Goal: Transaction & Acquisition: Purchase product/service

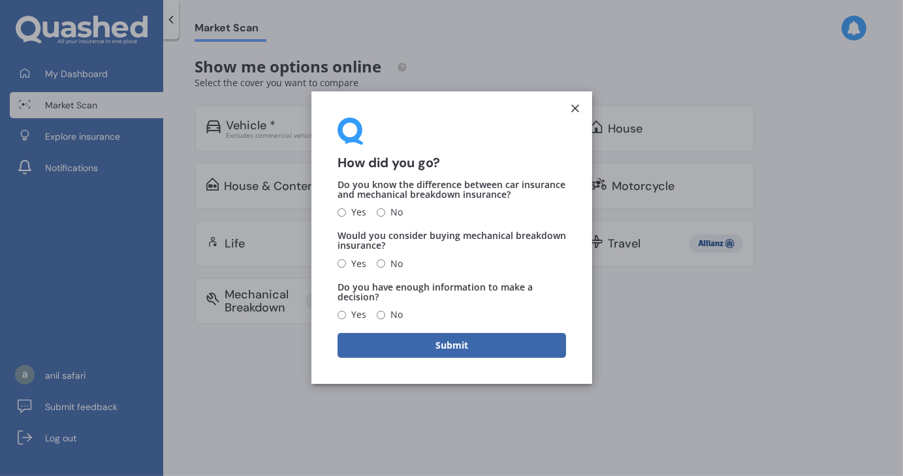
click at [580, 110] on icon at bounding box center [574, 108] width 13 height 13
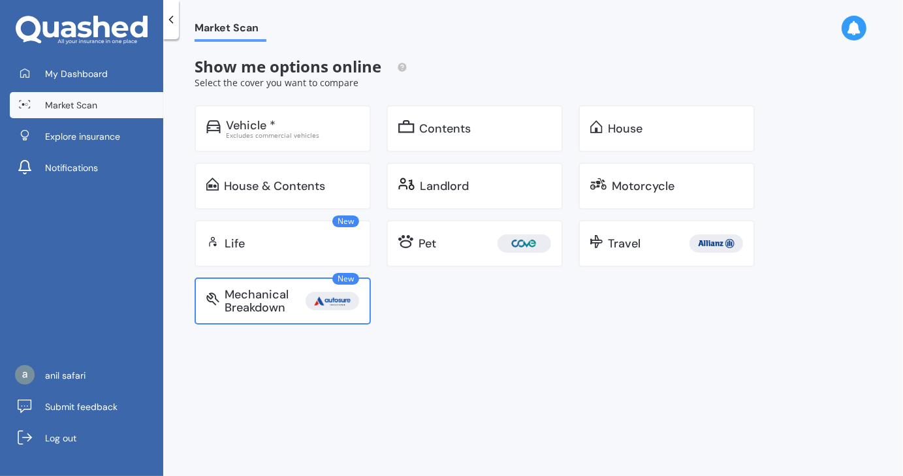
click at [271, 304] on div "Mechanical Breakdown" at bounding box center [264, 301] width 81 height 26
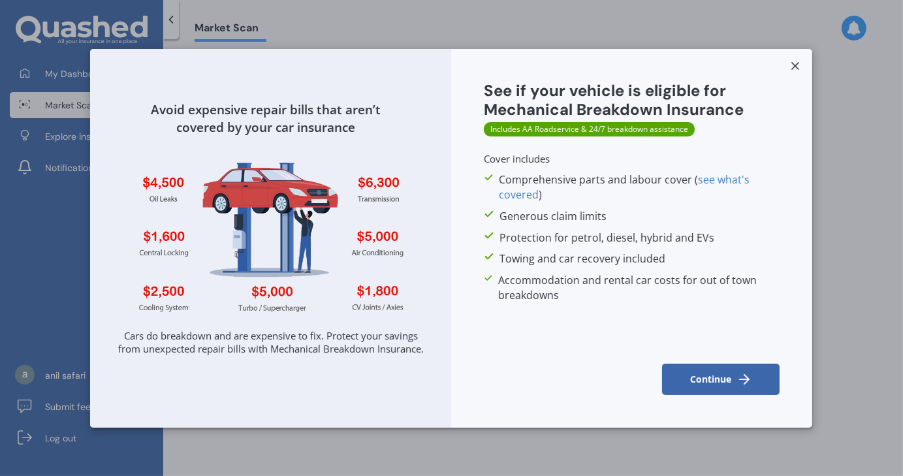
click at [724, 375] on button "Continue" at bounding box center [720, 378] width 117 height 31
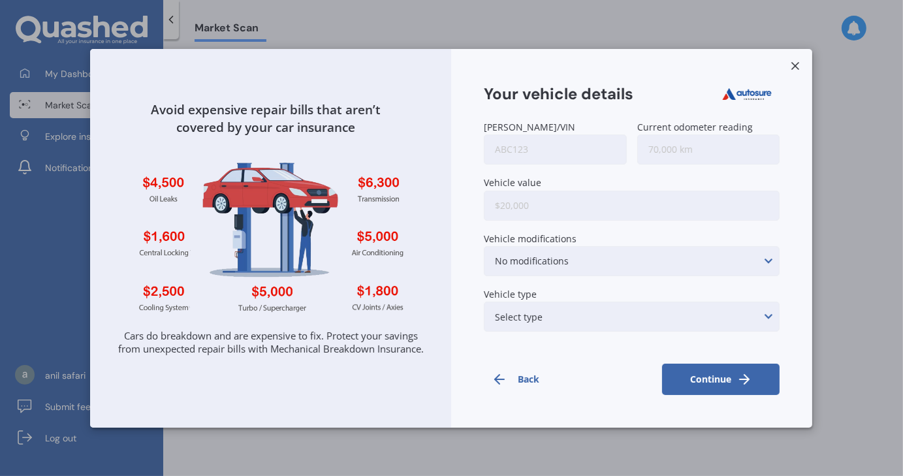
click at [564, 142] on input "[PERSON_NAME]/VIN" at bounding box center [555, 149] width 143 height 30
type input "MBE290"
type input "150,000"
type input "$20,000"
click at [677, 317] on div "Select type None of the below Electric Hybrid Turbo/Supercharged or Rotary" at bounding box center [632, 317] width 296 height 30
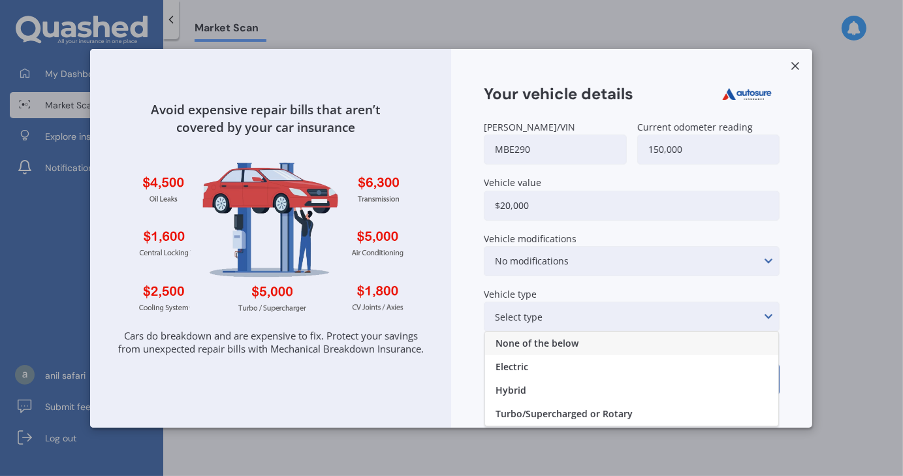
click at [630, 332] on div "None of the below" at bounding box center [631, 343] width 293 height 23
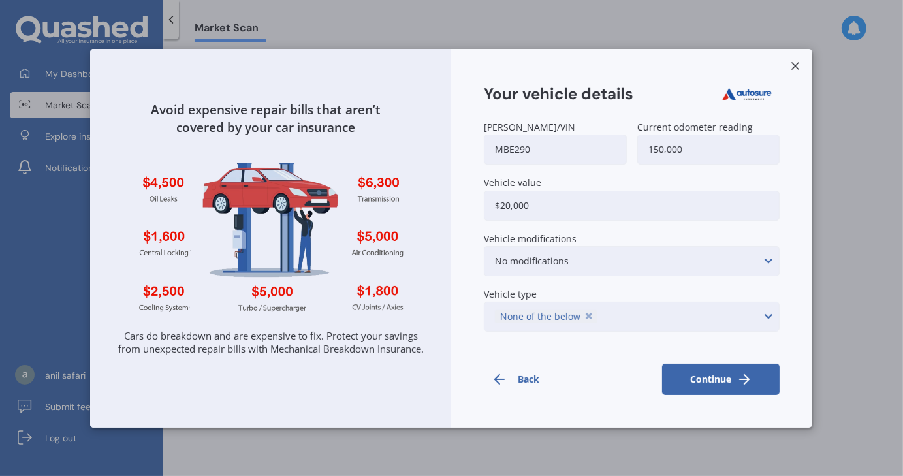
click at [717, 369] on button "Continue" at bounding box center [720, 378] width 117 height 31
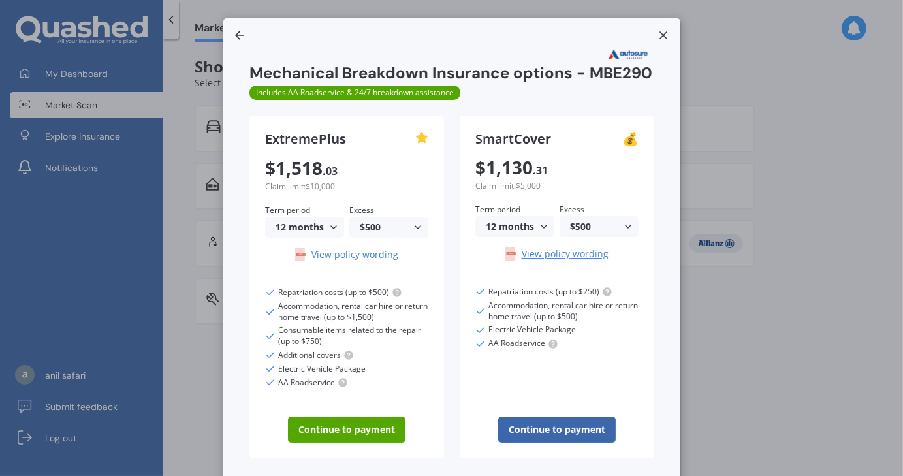
click at [658, 29] on icon at bounding box center [663, 35] width 13 height 13
